Goal: Find specific page/section: Find specific page/section

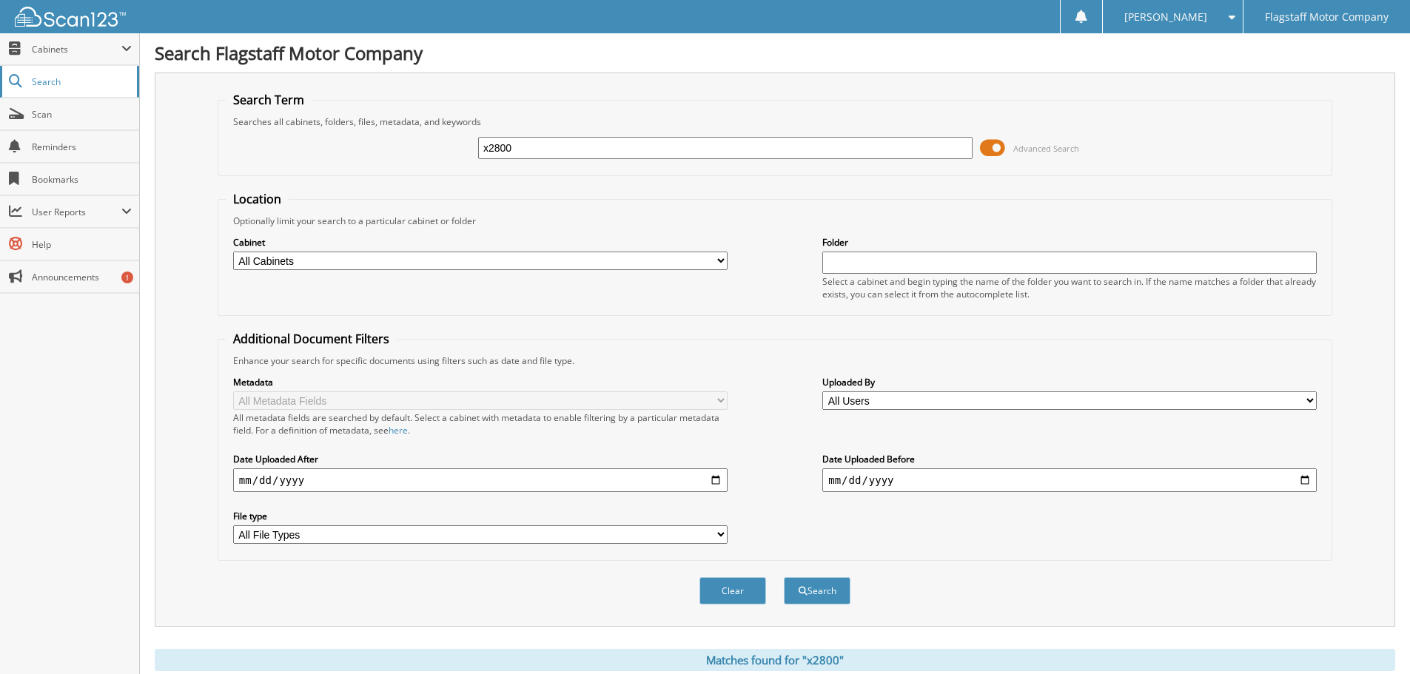
click at [50, 83] on span "Search" at bounding box center [81, 81] width 98 height 13
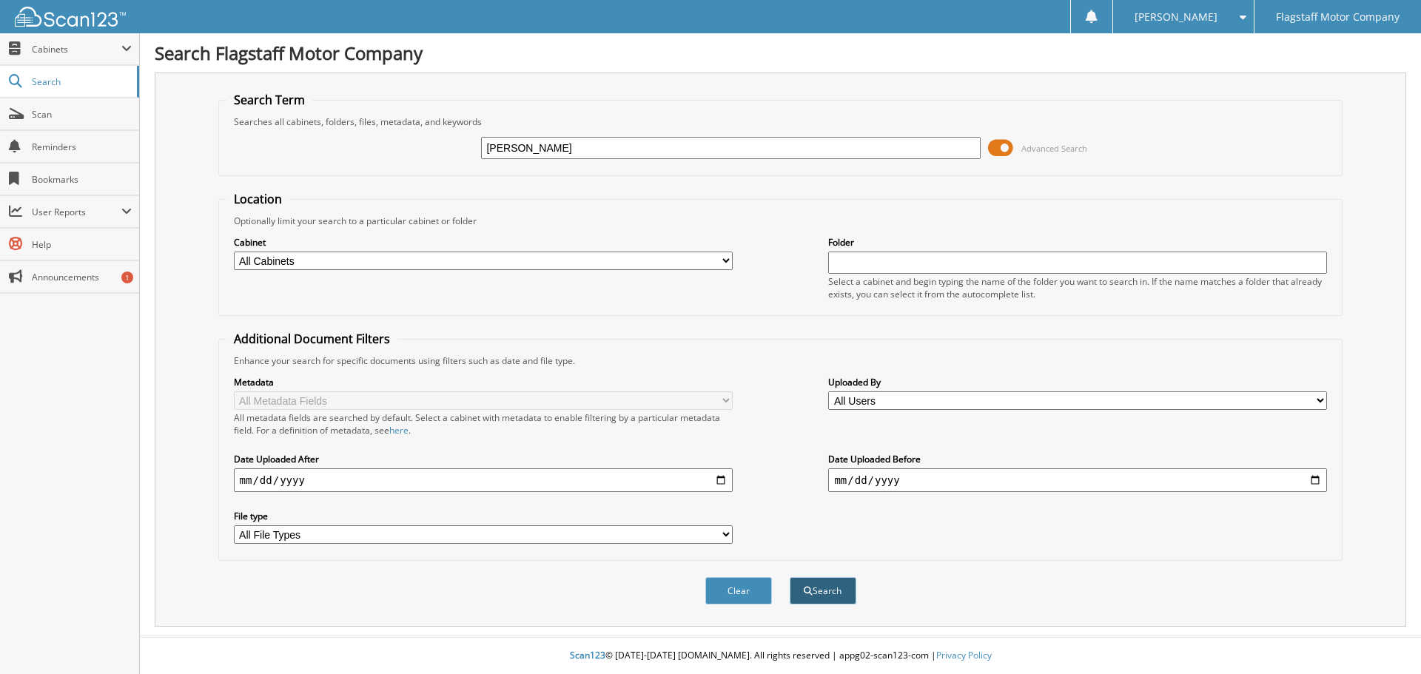
type input "[PERSON_NAME]"
click at [839, 599] on button "Search" at bounding box center [823, 590] width 67 height 27
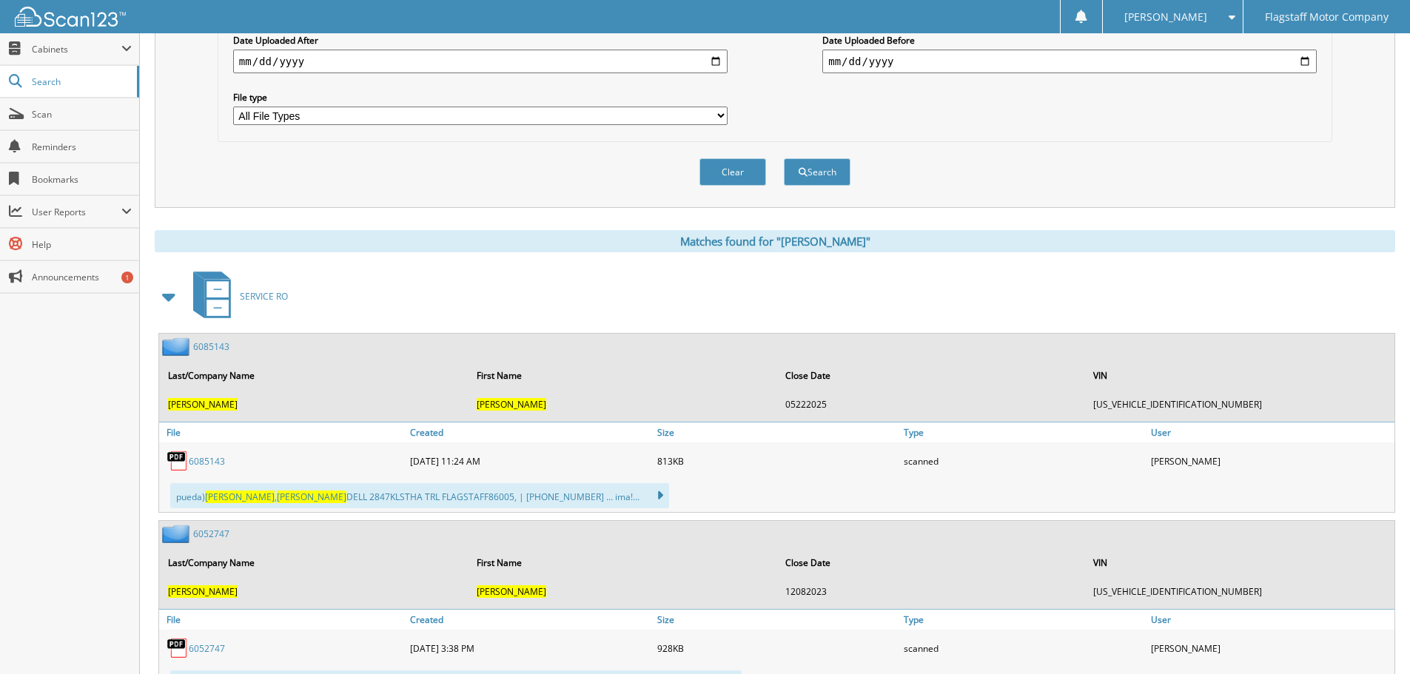
scroll to position [444, 0]
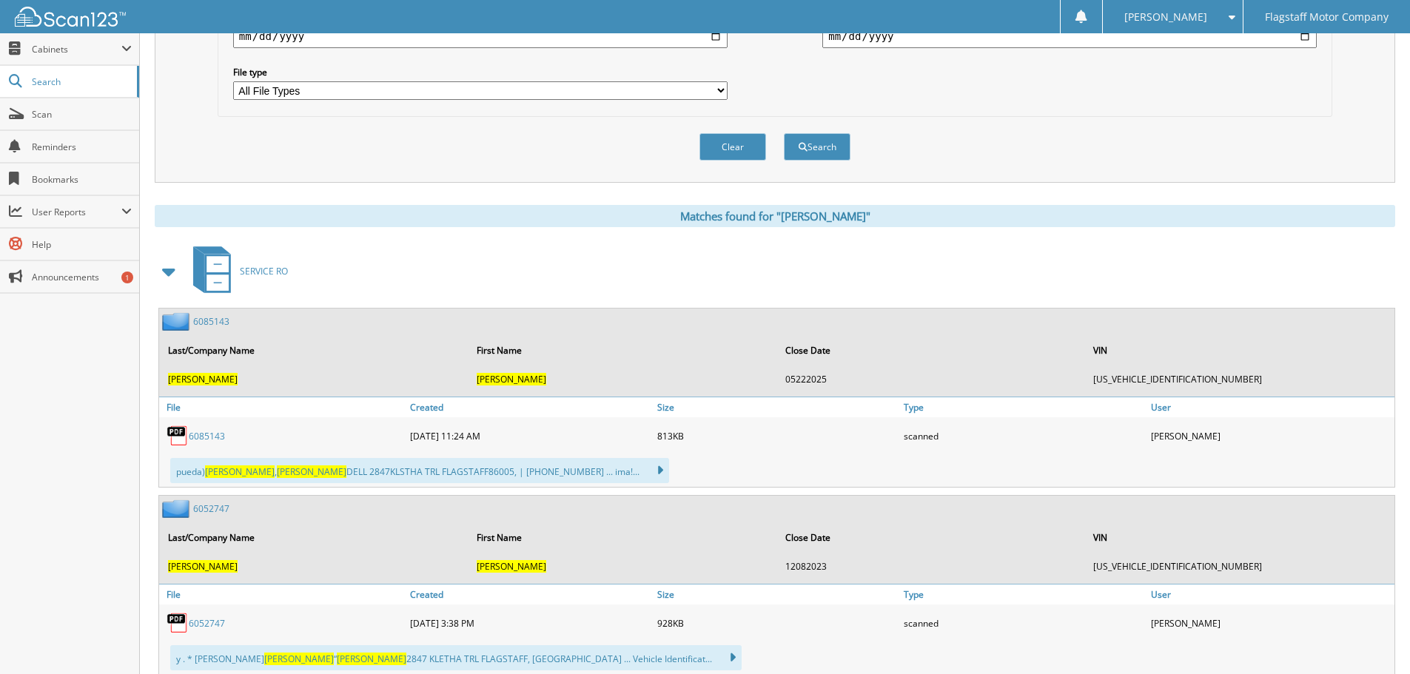
click at [172, 271] on span at bounding box center [169, 271] width 21 height 27
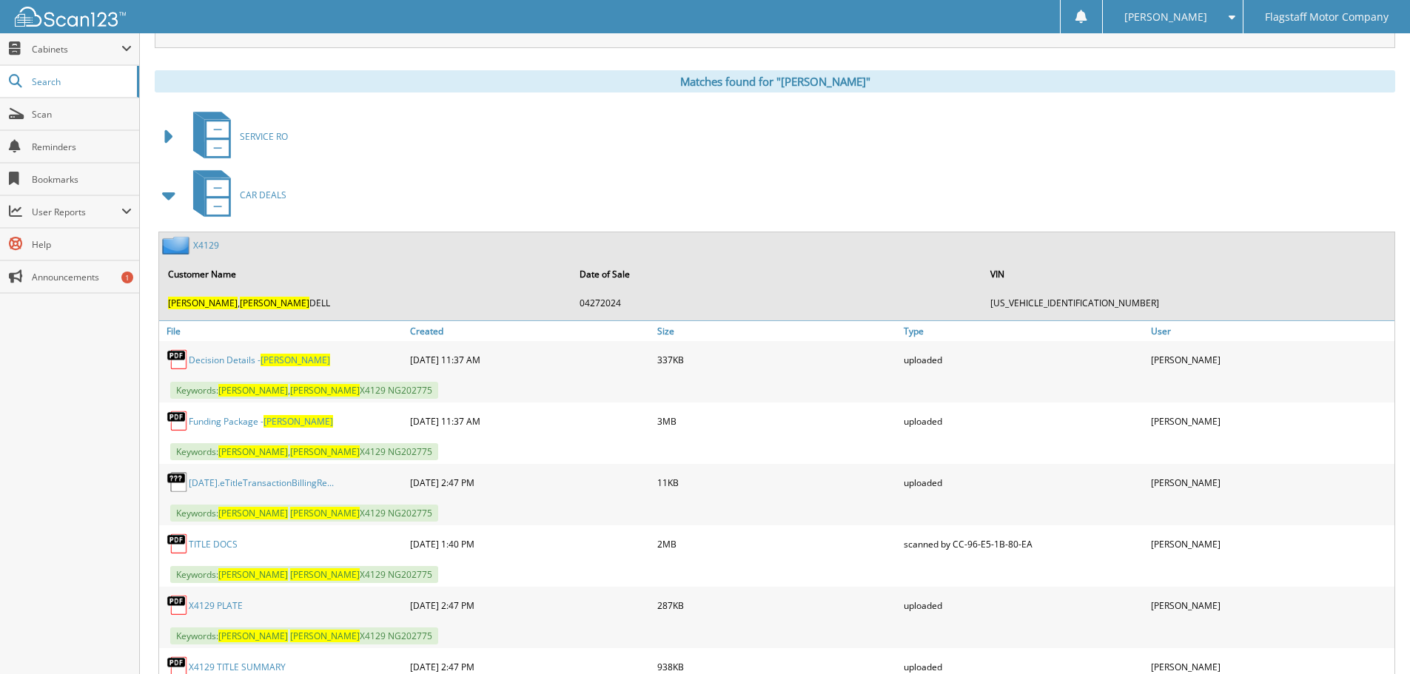
scroll to position [592, 0]
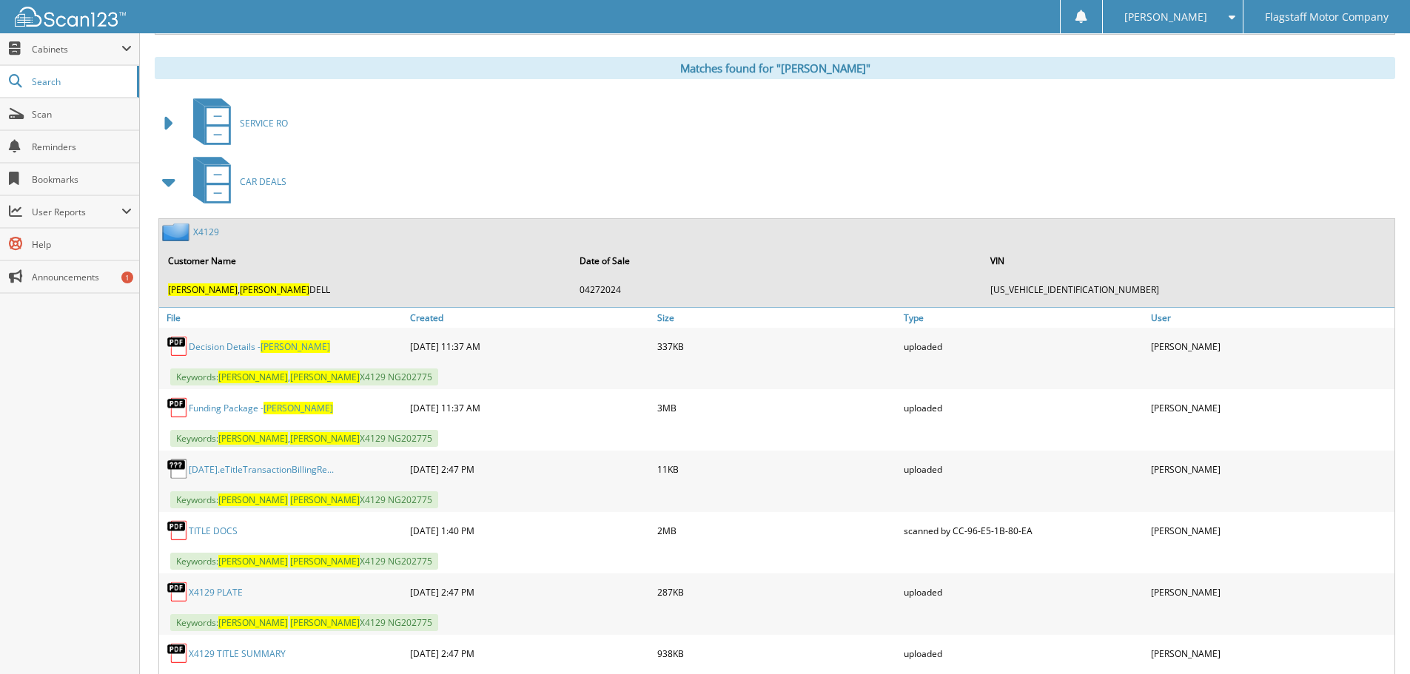
click at [254, 411] on link "Funding Package - DUNN" at bounding box center [261, 408] width 144 height 13
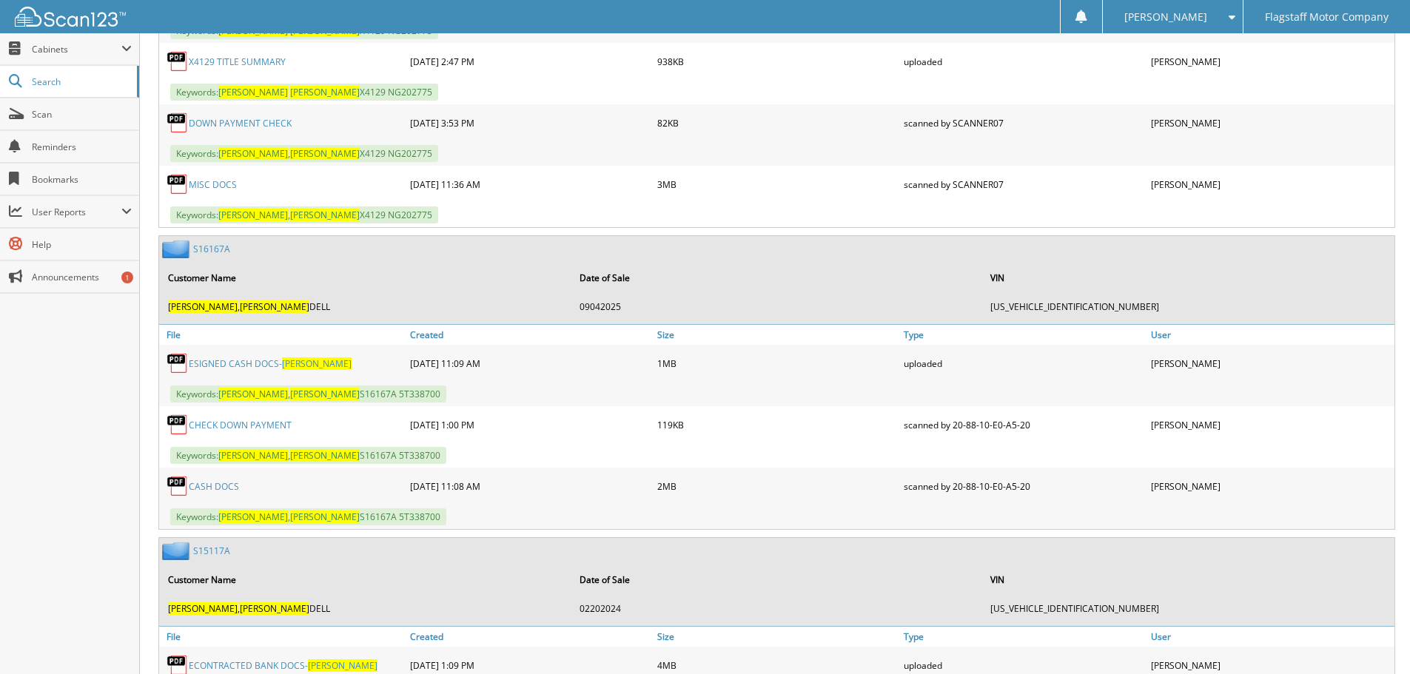
scroll to position [1258, 0]
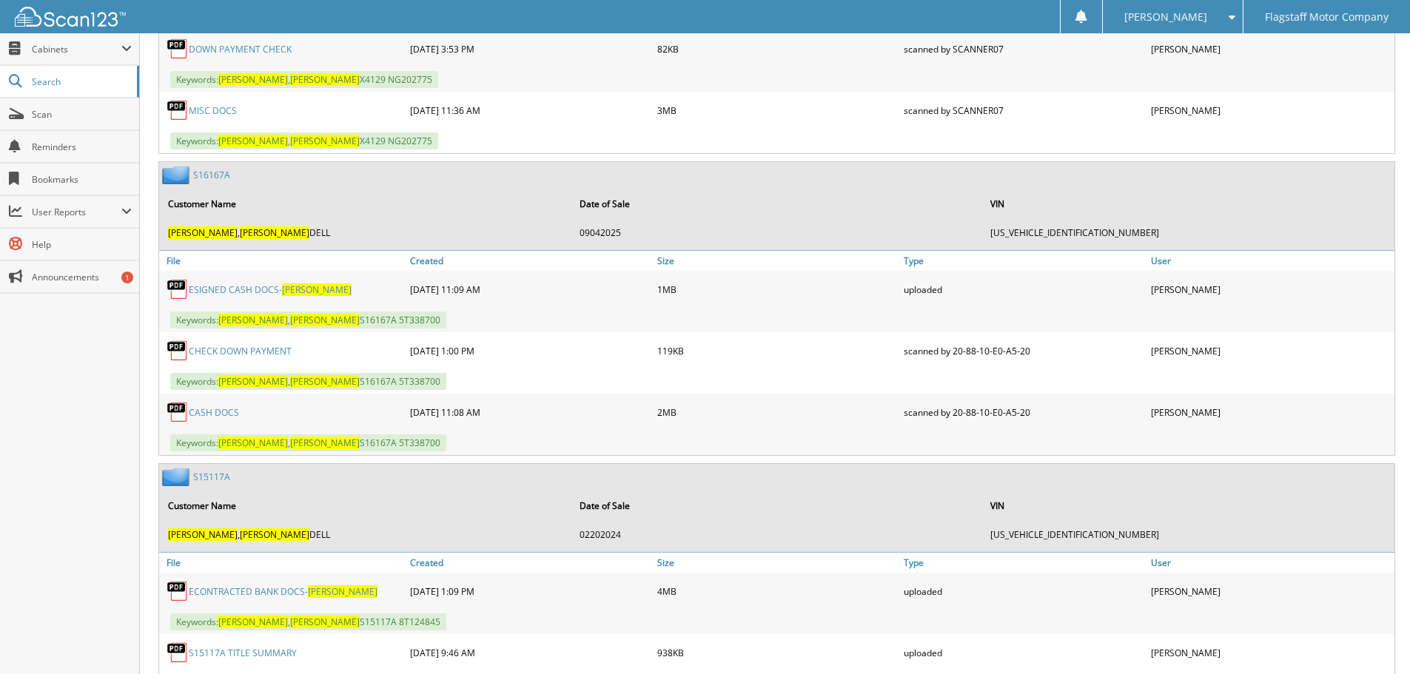
click at [227, 414] on link "CASH DOCS" at bounding box center [214, 412] width 50 height 13
